Goal: Task Accomplishment & Management: Use online tool/utility

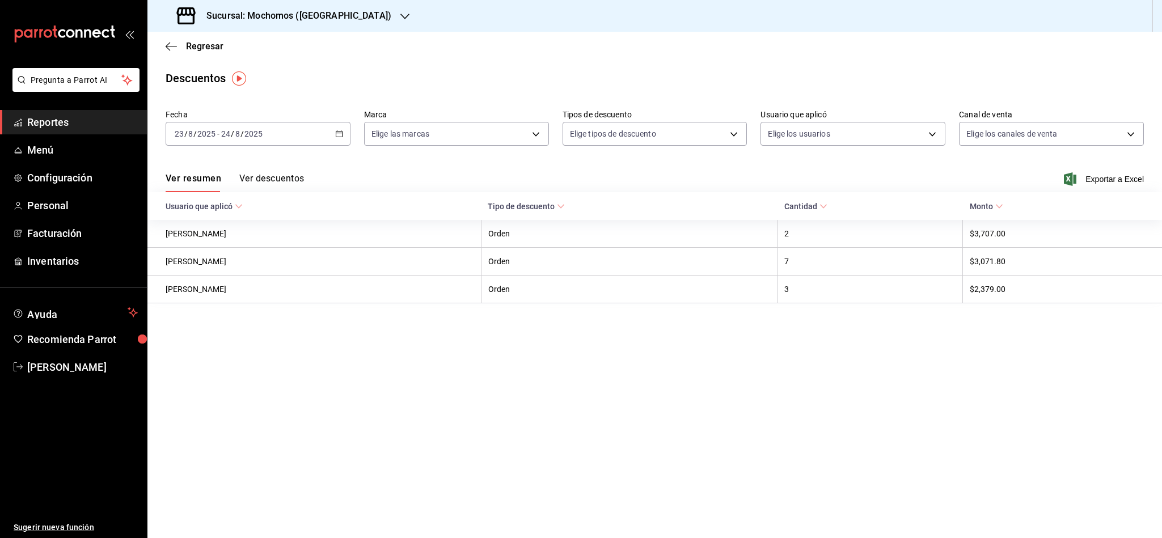
click at [34, 124] on span "Reportes" at bounding box center [82, 122] width 111 height 15
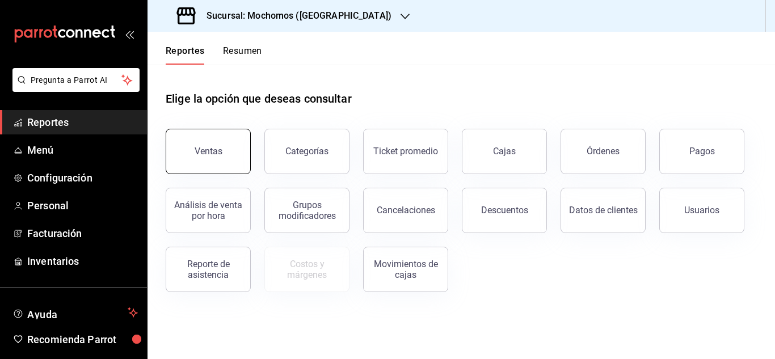
click at [221, 162] on button "Ventas" at bounding box center [208, 151] width 85 height 45
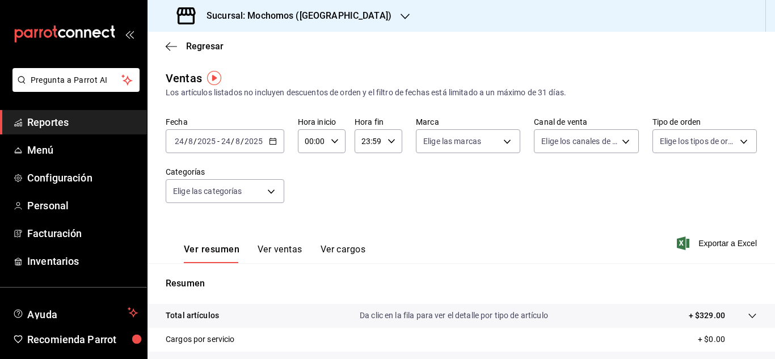
click at [278, 138] on div "[DATE] [DATE] - [DATE] [DATE]" at bounding box center [225, 141] width 119 height 24
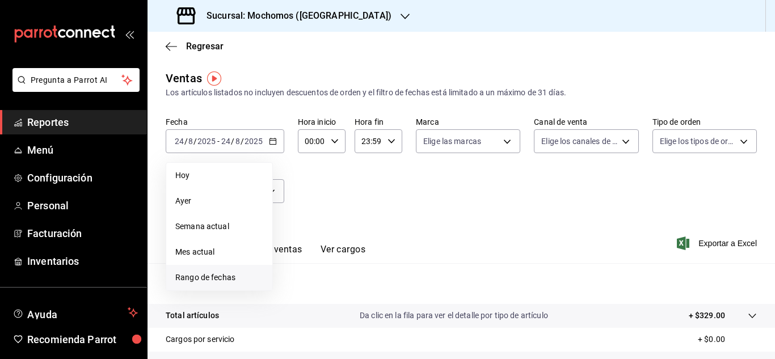
click at [267, 277] on li "Rango de fechas" at bounding box center [219, 278] width 106 height 26
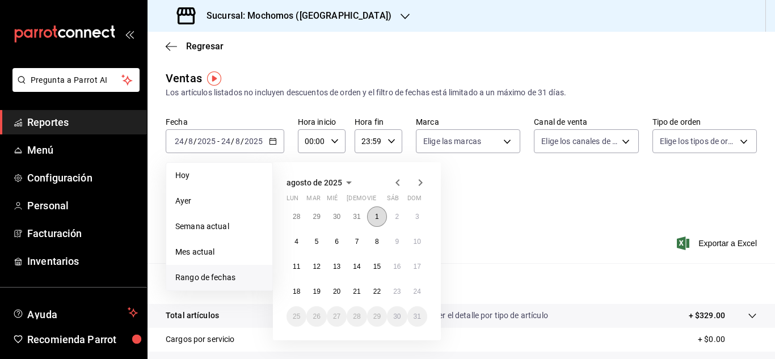
click at [383, 217] on button "1" at bounding box center [377, 216] width 20 height 20
click at [418, 291] on abbr "24" at bounding box center [416, 292] width 7 height 8
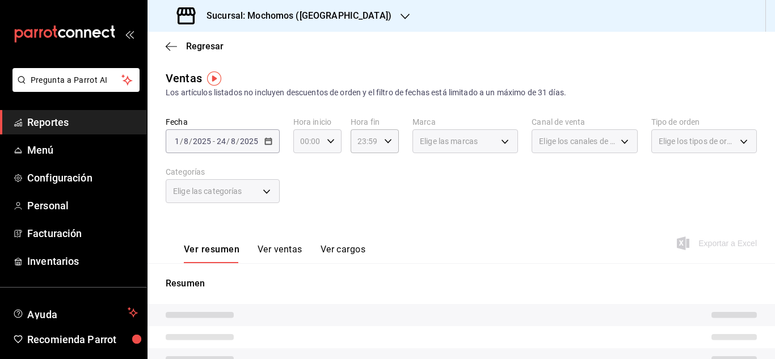
click at [325, 137] on div "00:00 Hora inicio" at bounding box center [317, 141] width 48 height 24
click at [307, 223] on span "04" at bounding box center [305, 222] width 6 height 9
type input "04:00"
click at [384, 193] on div at bounding box center [387, 179] width 775 height 359
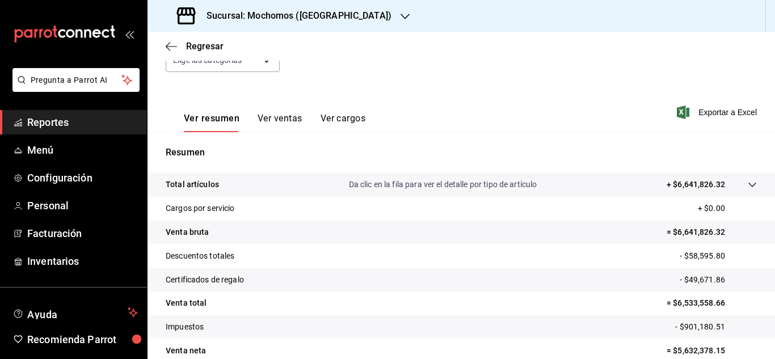
scroll to position [170, 0]
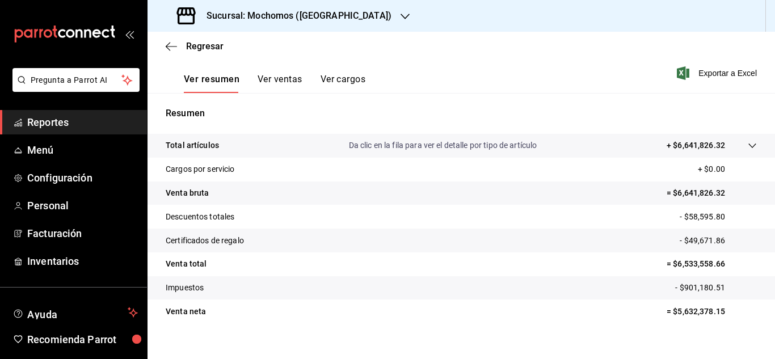
click at [66, 121] on span "Reportes" at bounding box center [82, 122] width 111 height 15
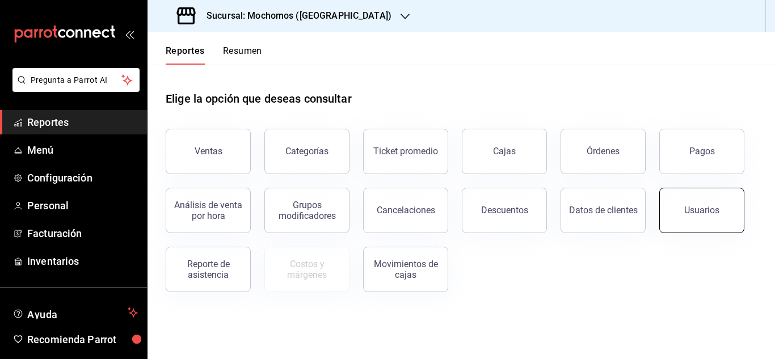
click at [736, 199] on button "Usuarios" at bounding box center [701, 210] width 85 height 45
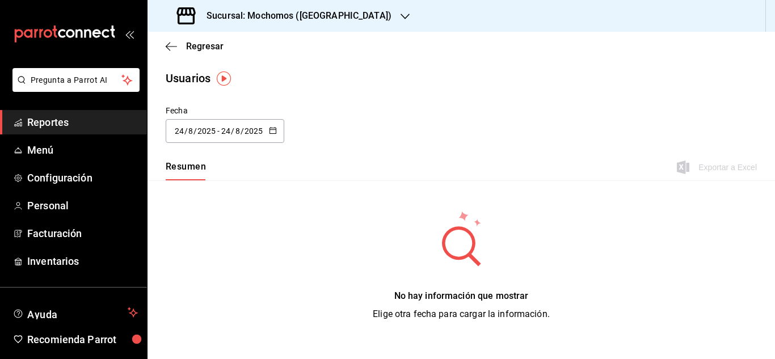
click at [269, 131] on \(Stroke\) "button" at bounding box center [272, 131] width 7 height 6
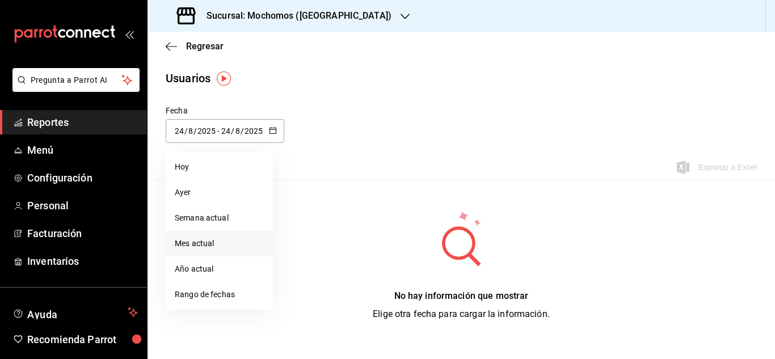
click at [239, 241] on li "Mes actual" at bounding box center [219, 244] width 107 height 26
type input "[DATE]"
type input "1"
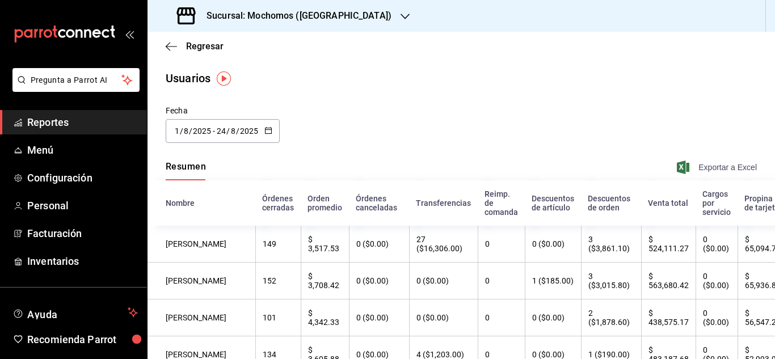
click at [681, 174] on span "Exportar a Excel" at bounding box center [718, 168] width 78 height 14
